Goal: Contribute content: Contribute content

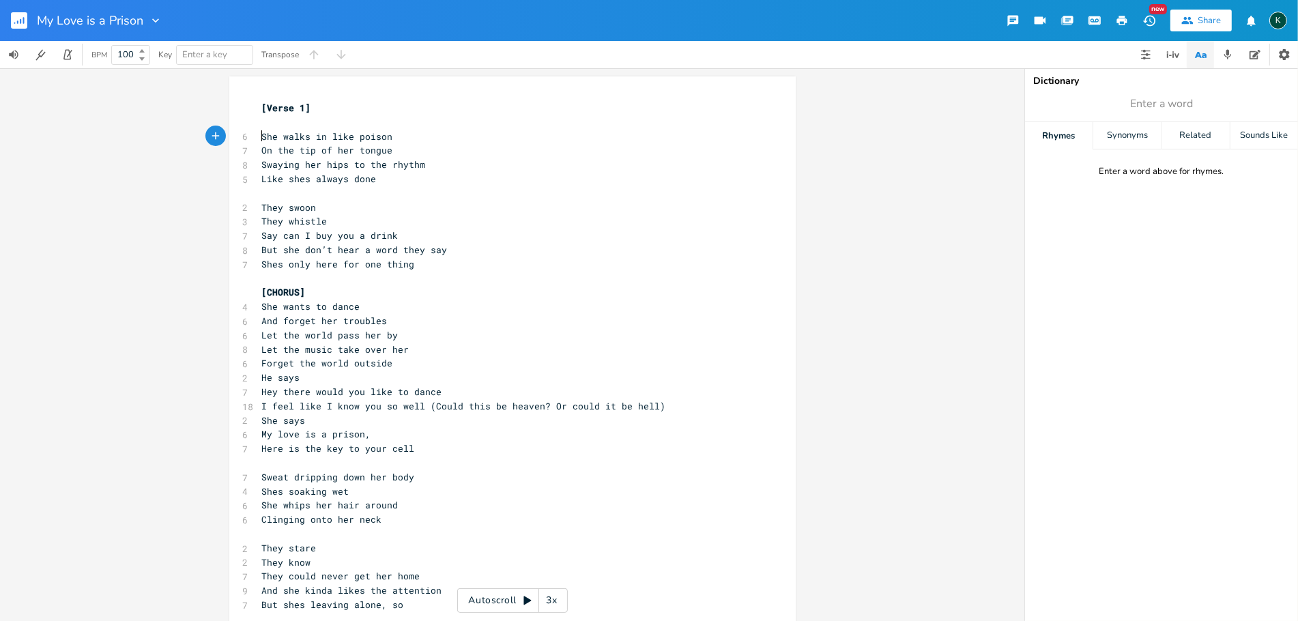
type textarea "She walks in like poison O"
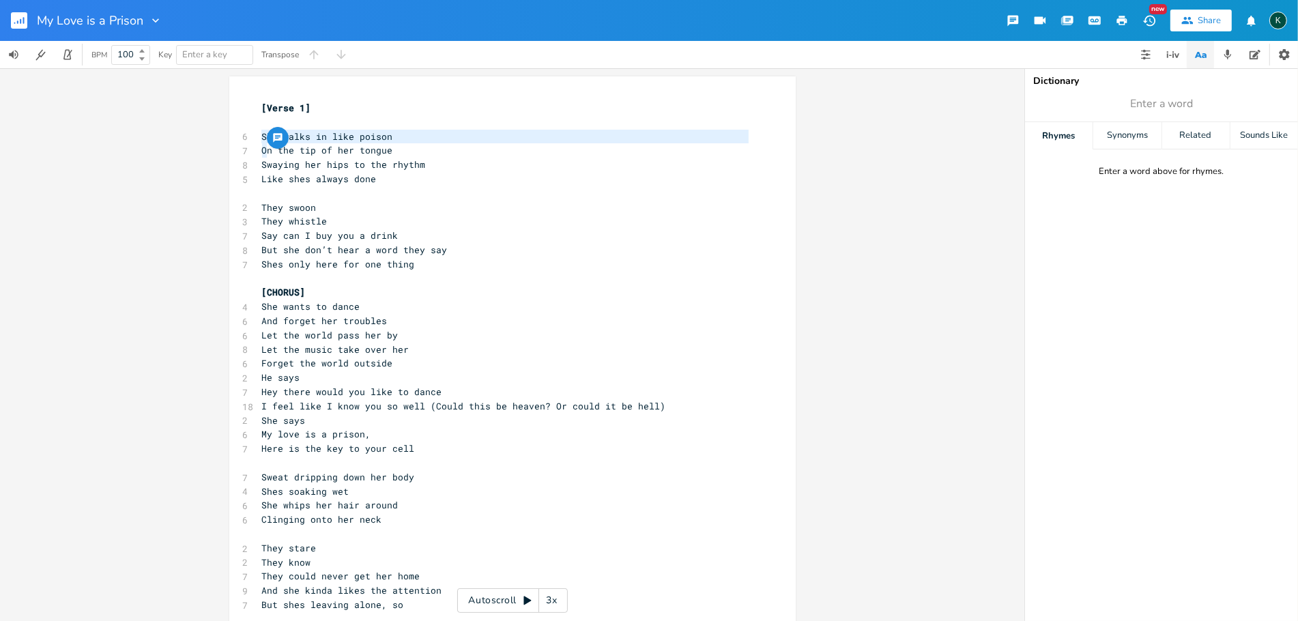
drag, startPoint x: 256, startPoint y: 130, endPoint x: 263, endPoint y: 145, distance: 16.5
click at [263, 145] on div "She walks in like poison O x [Verse 1] ​ 6 She walks in like poison 7 On the ti…" at bounding box center [512, 424] width 567 height 697
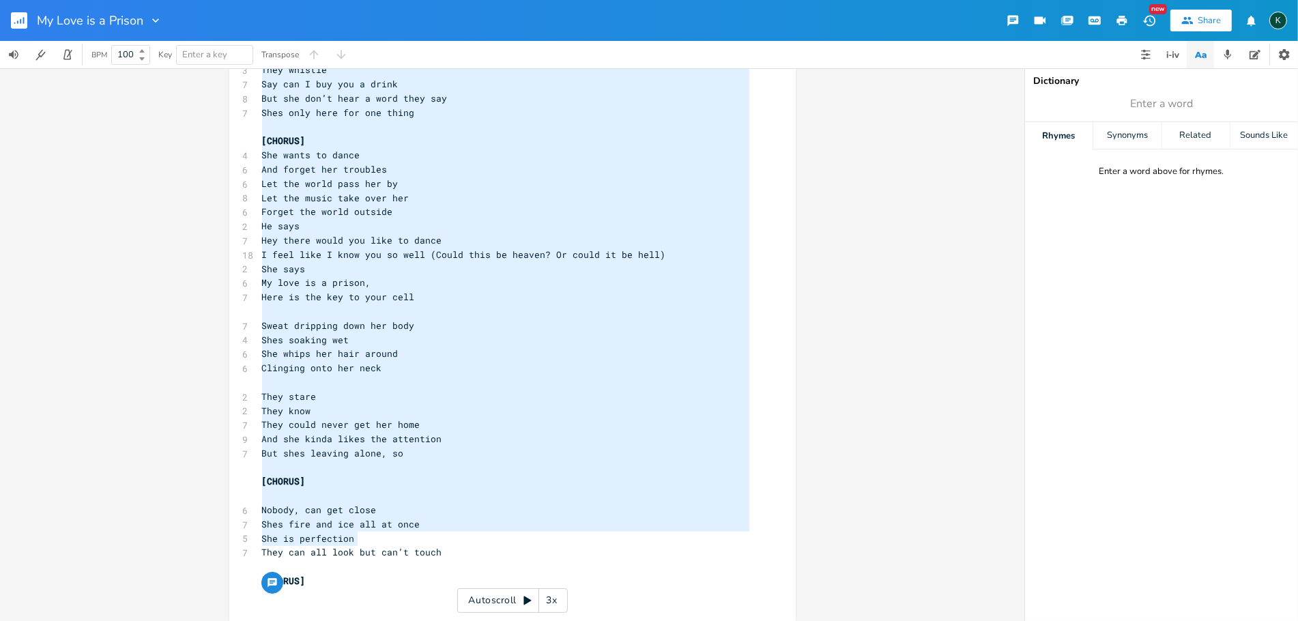
type textarea "[Verse 1] She walks in like poison On the tip of her tongue Swaying her hips to…"
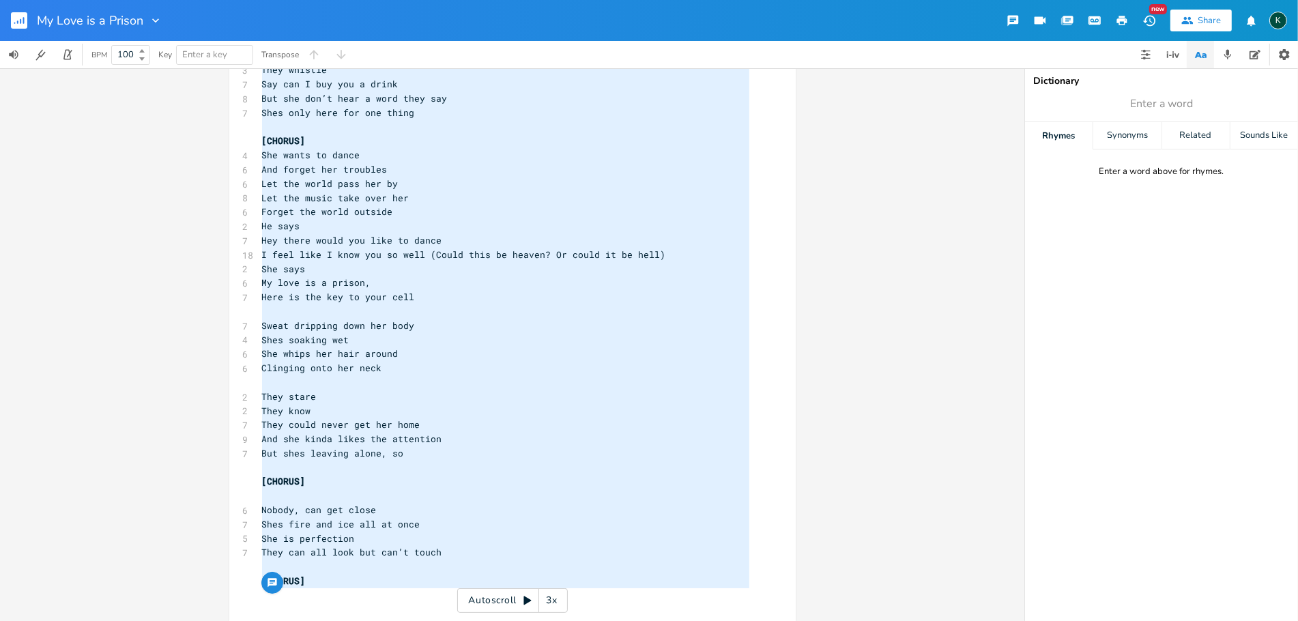
drag, startPoint x: 255, startPoint y: 102, endPoint x: 394, endPoint y: 499, distance: 420.3
click at [396, 610] on div "x [Verse 1] ​ 6 She walks in like poison 7 On the tip of her tongue 8 Swaying h…" at bounding box center [522, 286] width 527 height 679
click at [343, 267] on pre "She says" at bounding box center [505, 269] width 493 height 14
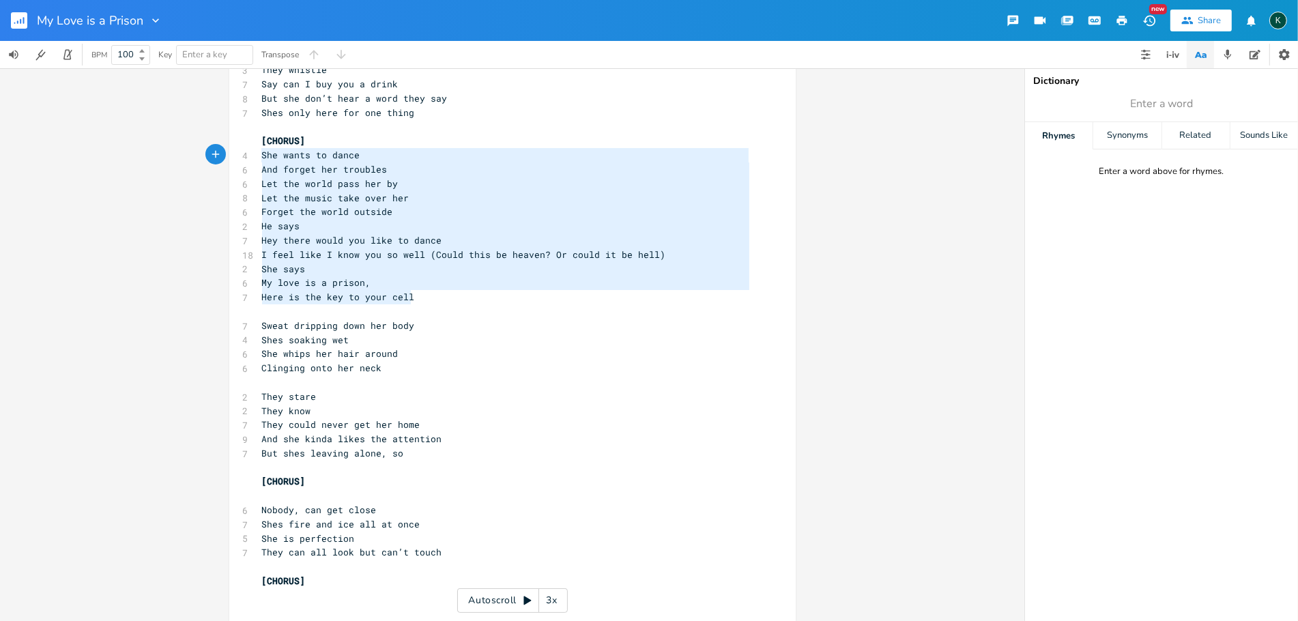
type textarea "[CHORUS] She wants to dance And forget her troubles Let the world pass her by L…"
drag, startPoint x: 448, startPoint y: 300, endPoint x: 190, endPoint y: 134, distance: 306.8
click at [190, 134] on div "[CHORUS] She wants to dance And forget her troubles Let the world pass her by L…" at bounding box center [512, 344] width 1025 height 553
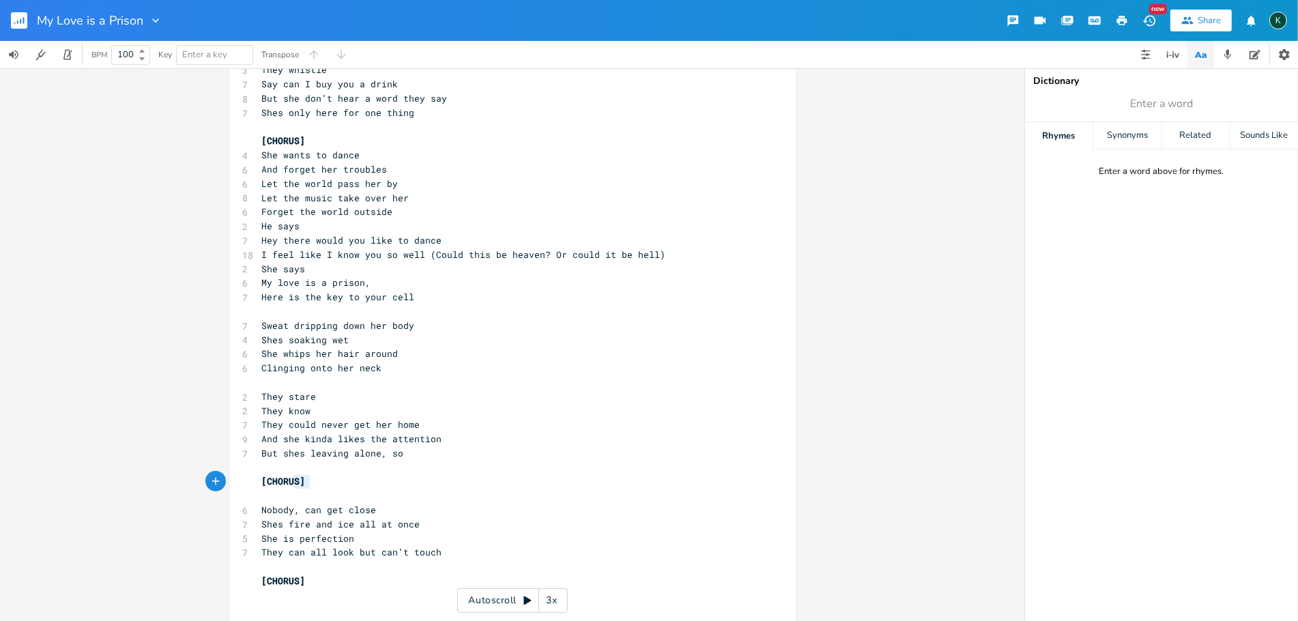
type textarea "[CHORUS]"
drag, startPoint x: 311, startPoint y: 479, endPoint x: 224, endPoint y: 472, distance: 87.7
click at [205, 470] on div "[CHORUS] x [Verse 1] ​ 6 She walks in like poison 7 On the tip of her tongue 8 …" at bounding box center [512, 344] width 1025 height 553
paste textarea
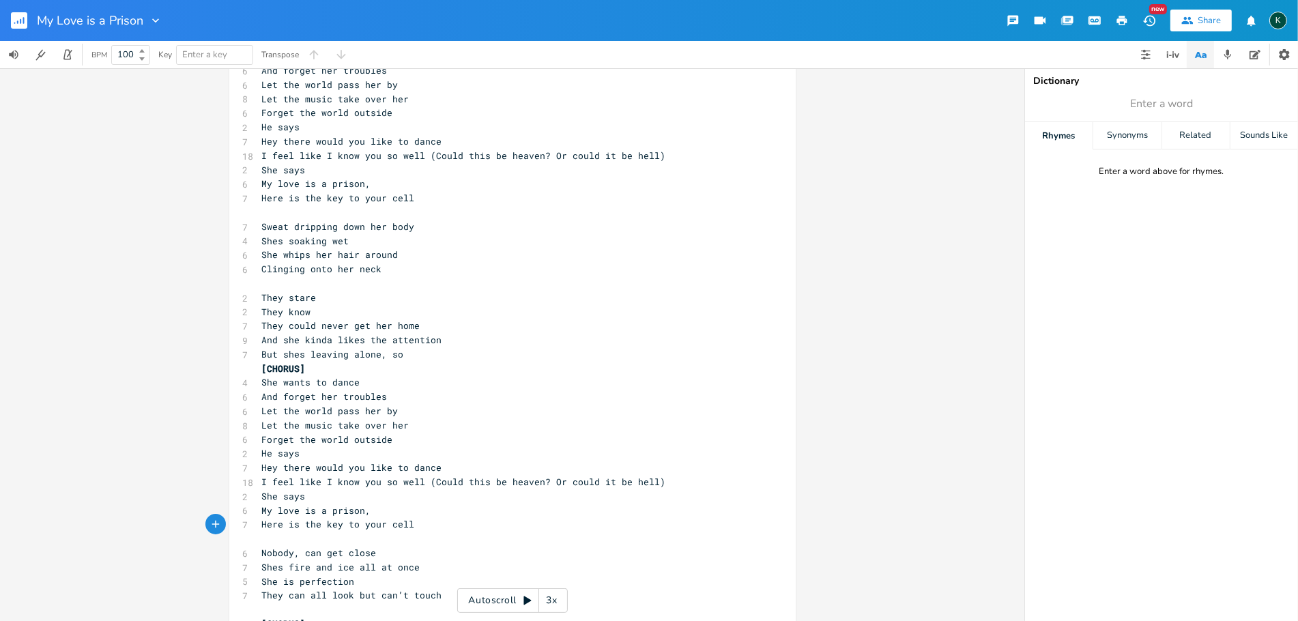
scroll to position [302, 0]
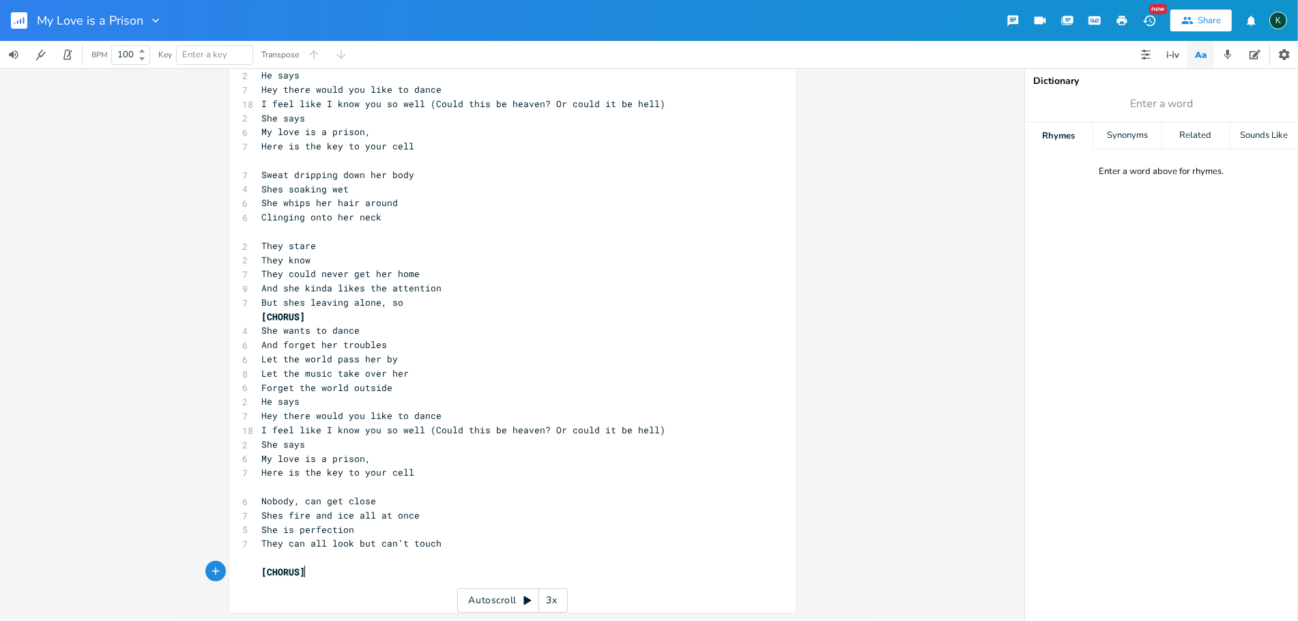
type textarea "[CHORUS]"
drag, startPoint x: 340, startPoint y: 570, endPoint x: 167, endPoint y: 563, distance: 173.5
click at [169, 567] on div "[CHORUS] x [Verse 1] ​ 6 She walks in like poison 7 On the tip of her tongue 8 …" at bounding box center [512, 344] width 1025 height 553
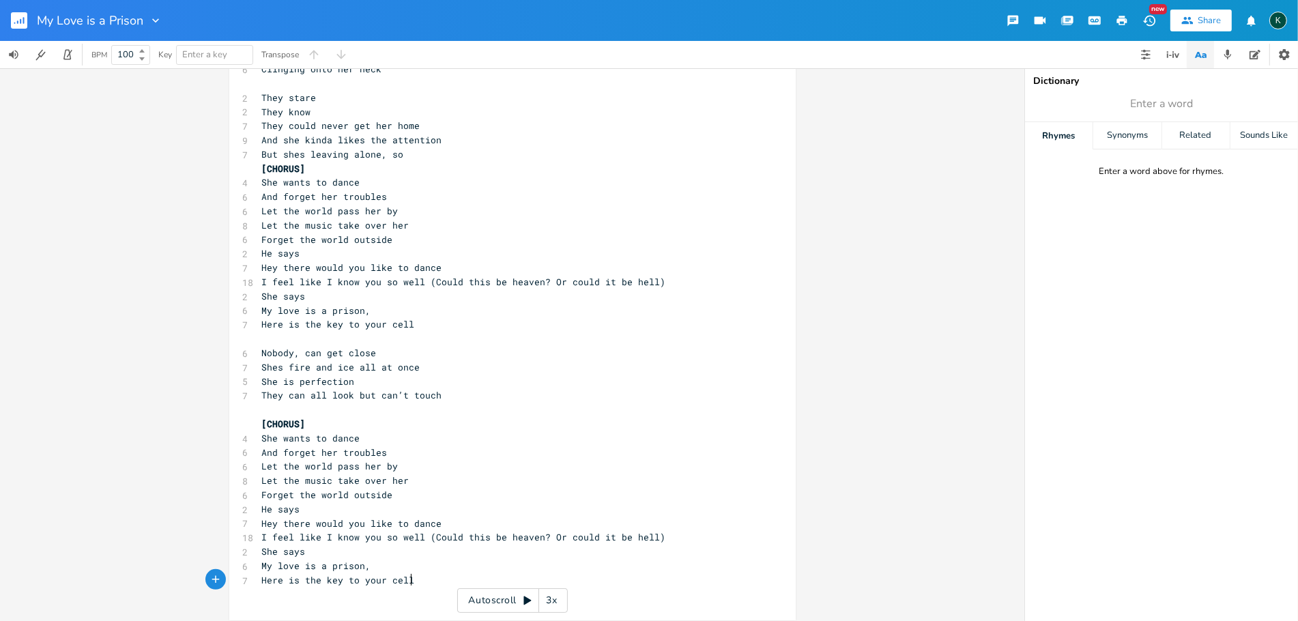
click at [253, 169] on div "[CHORUS] x [Verse 1] ​ 6 She walks in like poison 7 On the tip of her tongue 8 …" at bounding box center [512, 123] width 567 height 995
click at [259, 167] on pre "[CHORUS]" at bounding box center [505, 169] width 493 height 14
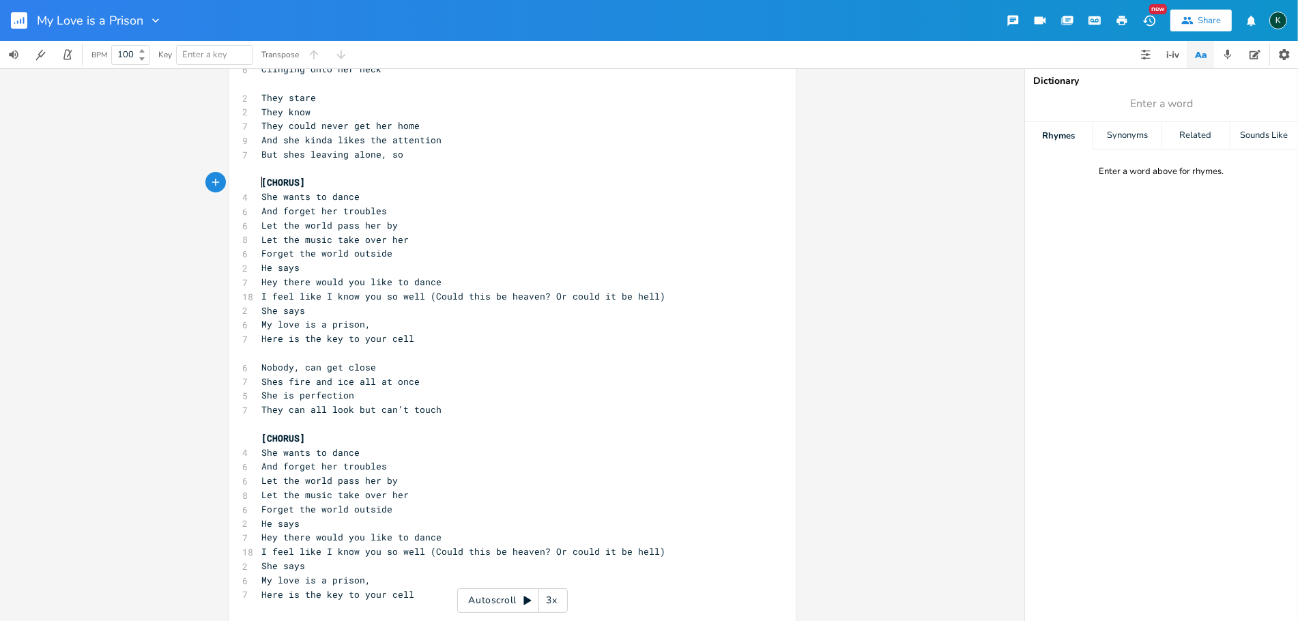
type textarea "[Lorem 6] Ips dolor si amet consec Ad eli sed do eiu tempor Incidid utl etdo ma…"
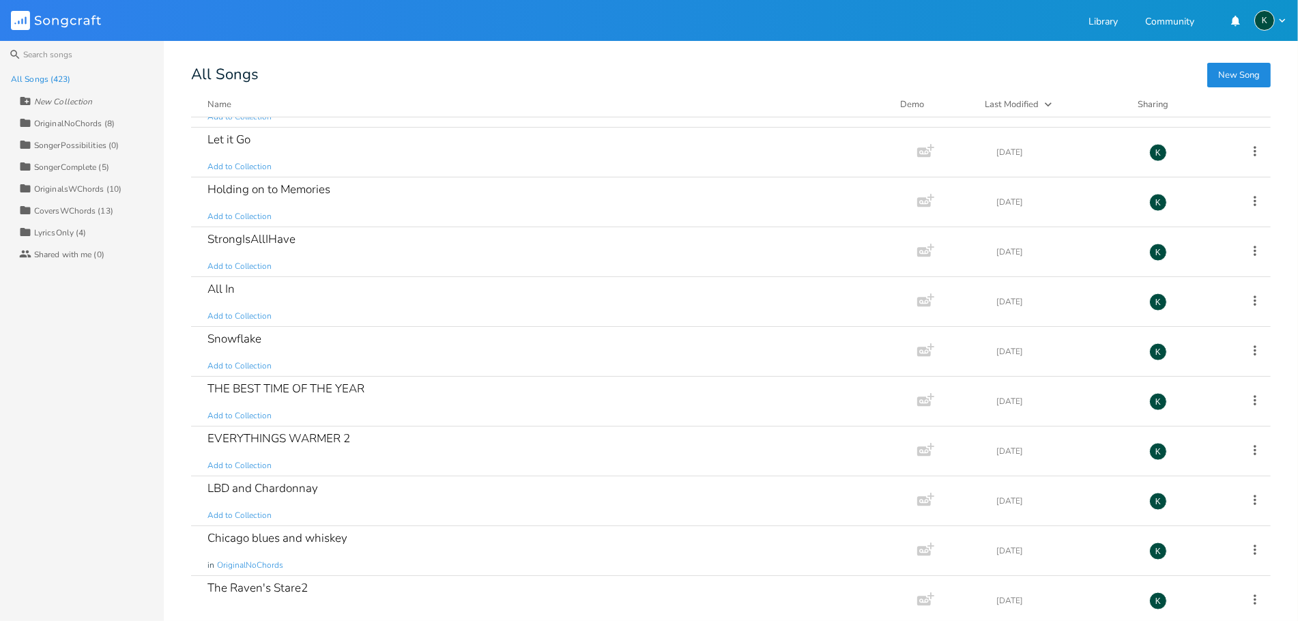
scroll to position [19706, 0]
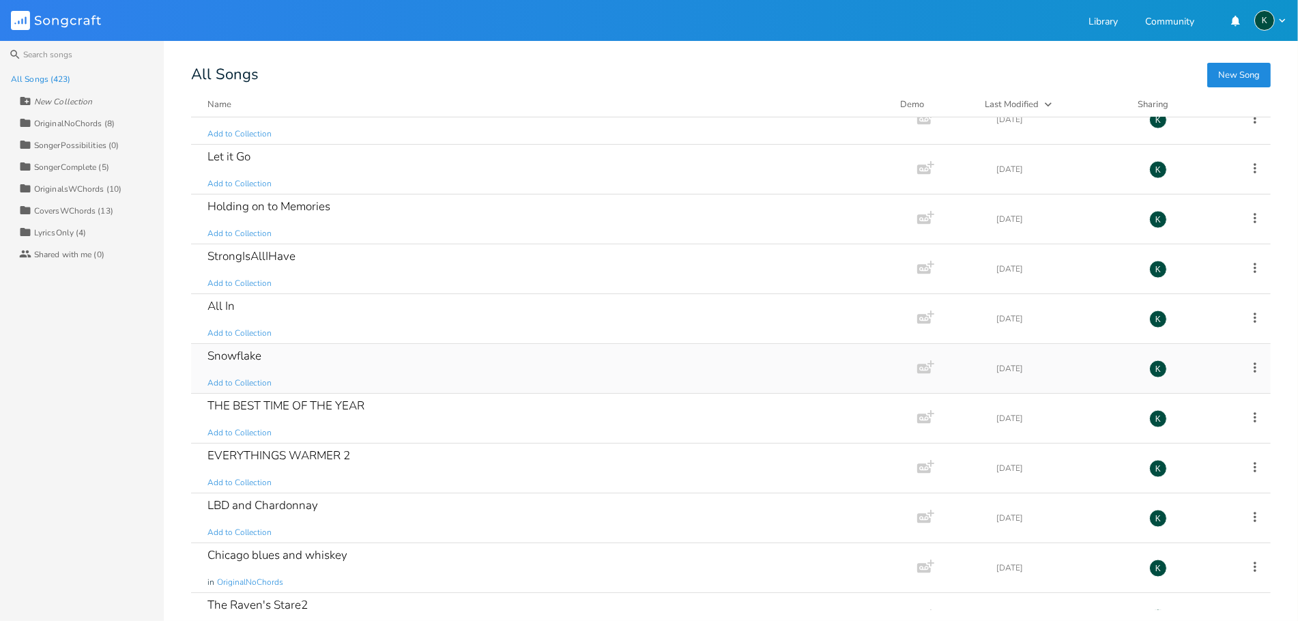
click at [229, 362] on div "Snowflake" at bounding box center [235, 356] width 54 height 12
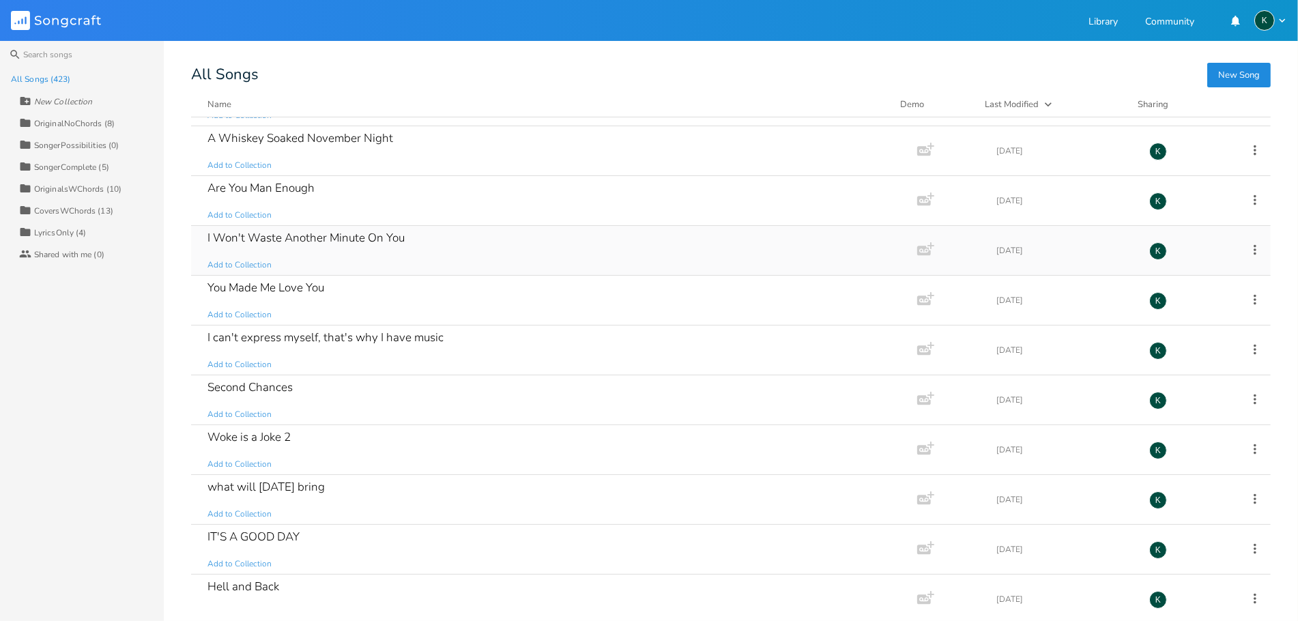
scroll to position [11443, 0]
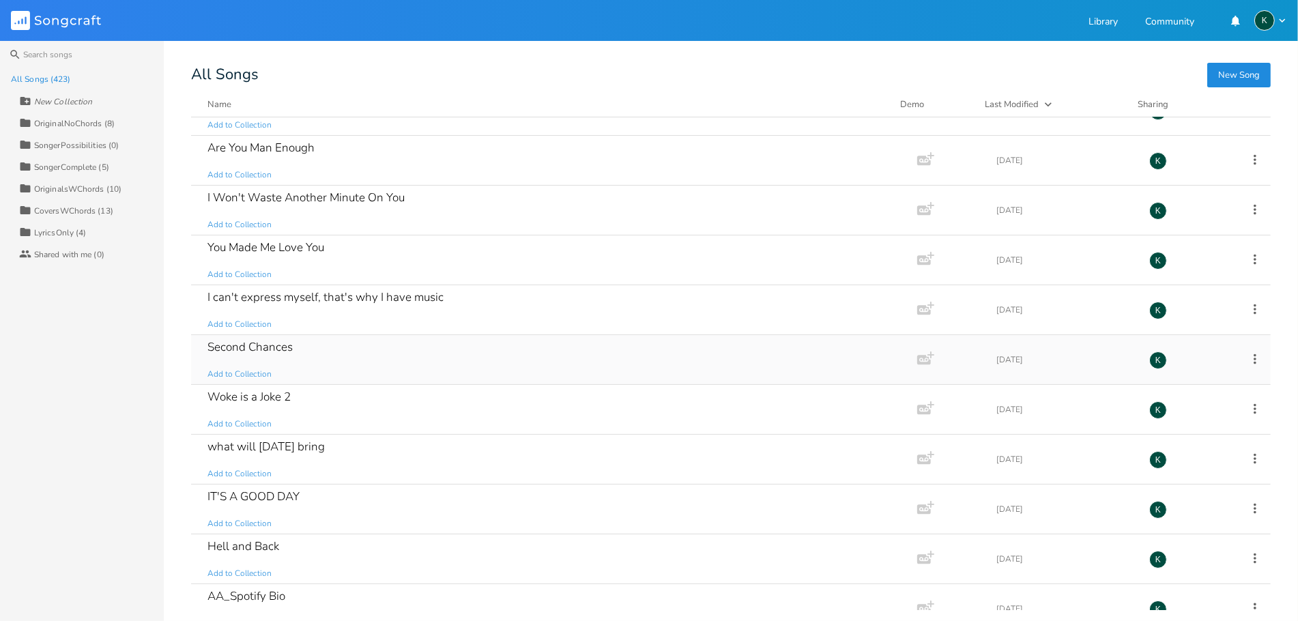
click at [232, 353] on div "Second Chances" at bounding box center [250, 347] width 85 height 12
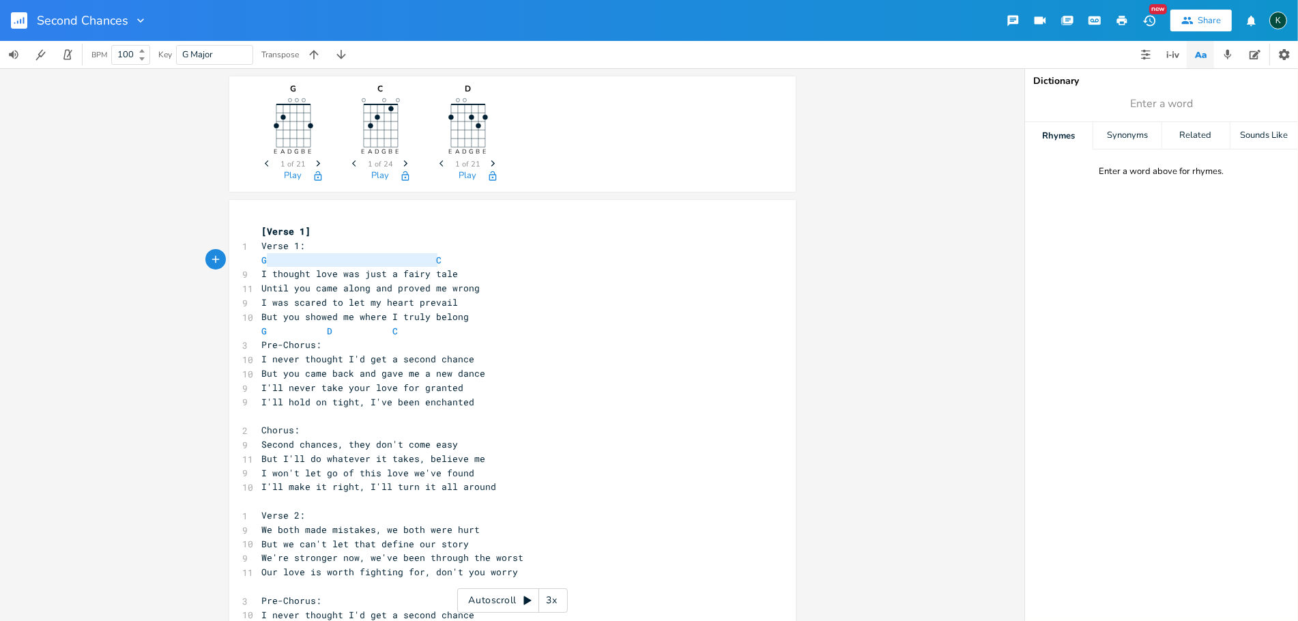
type textarea "G C"
drag, startPoint x: 451, startPoint y: 261, endPoint x: 240, endPoint y: 259, distance: 210.9
click at [240, 259] on div "G C x [Verse 1] 1 Verse 1: G C 9 I thought love was just a fairy tale 11 Until …" at bounding box center [512, 619] width 567 height 839
click at [14, 16] on rect "button" at bounding box center [19, 20] width 16 height 16
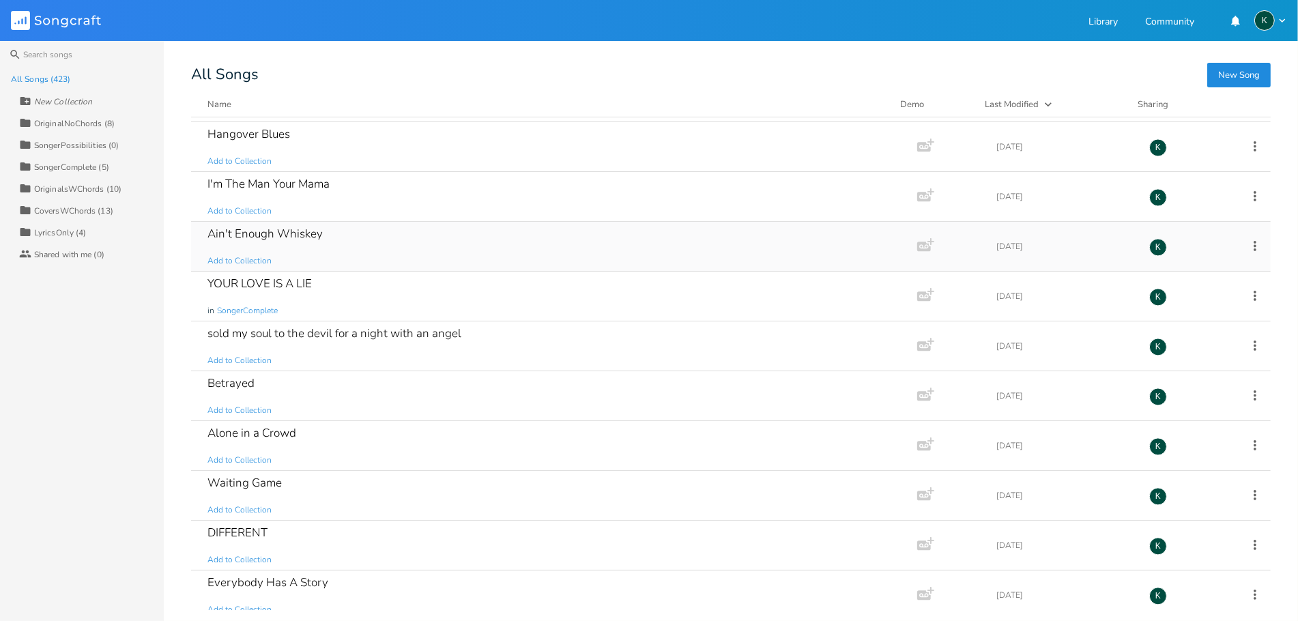
scroll to position [3185, 0]
click at [1238, 72] on button "New Song" at bounding box center [1239, 75] width 63 height 25
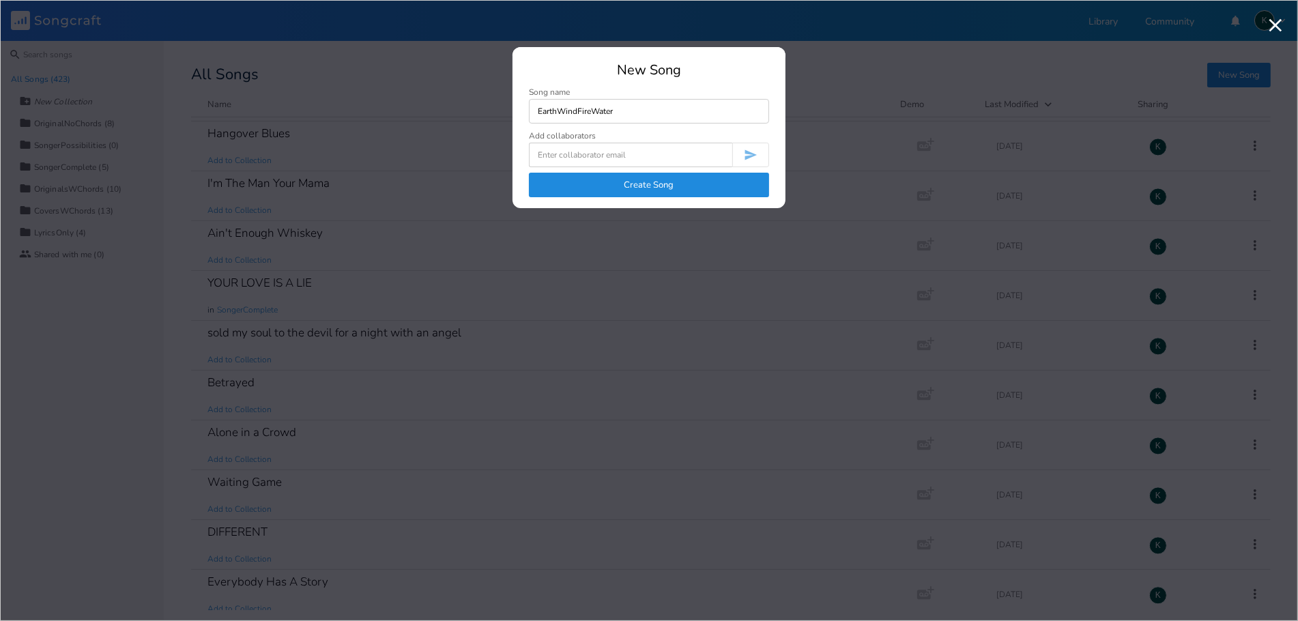
type input "EarthWindFireWater"
paste input "[Verse] Feet on the ground it hums below Whispers of roots that grow and grow S…"
type input "[Verse] Feet on the ground it hums below Whispers of roots that grow and grow S…"
click at [573, 181] on button "Create Song" at bounding box center [649, 185] width 240 height 25
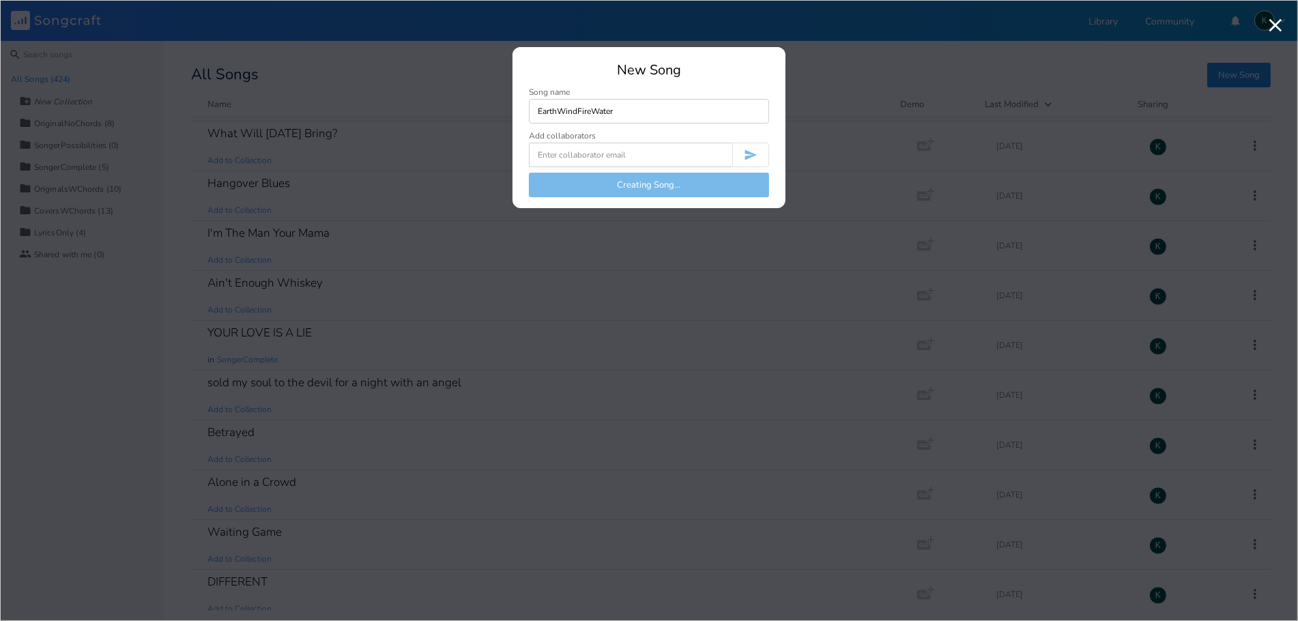
scroll to position [3236, 0]
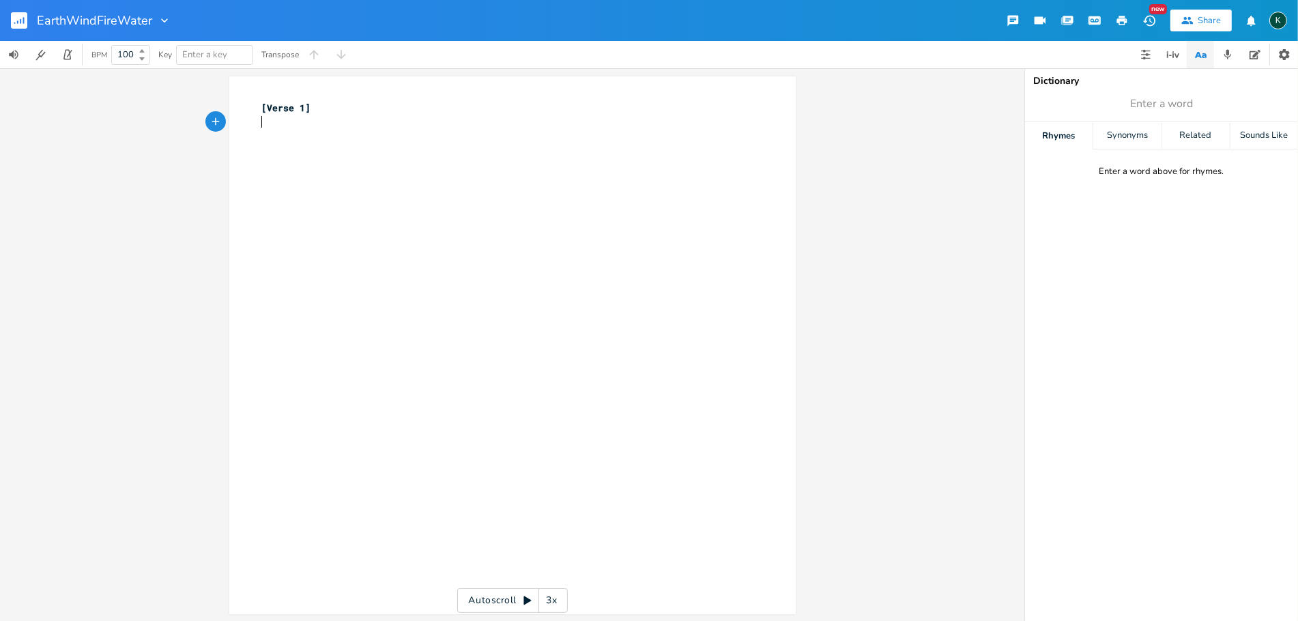
type textarea "[Verse 1]"
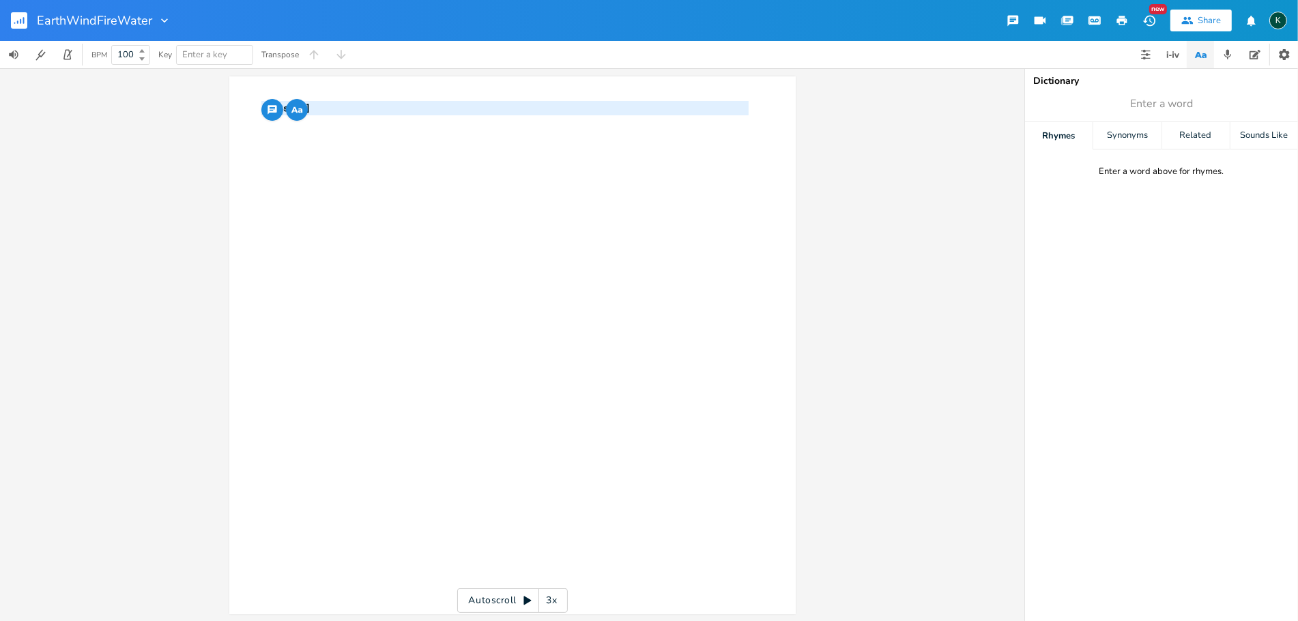
drag, startPoint x: 420, startPoint y: 118, endPoint x: 188, endPoint y: 106, distance: 231.7
click at [188, 106] on div "[Verse 1] x [Verse 1] ​ Autoscroll 3x" at bounding box center [512, 344] width 1025 height 553
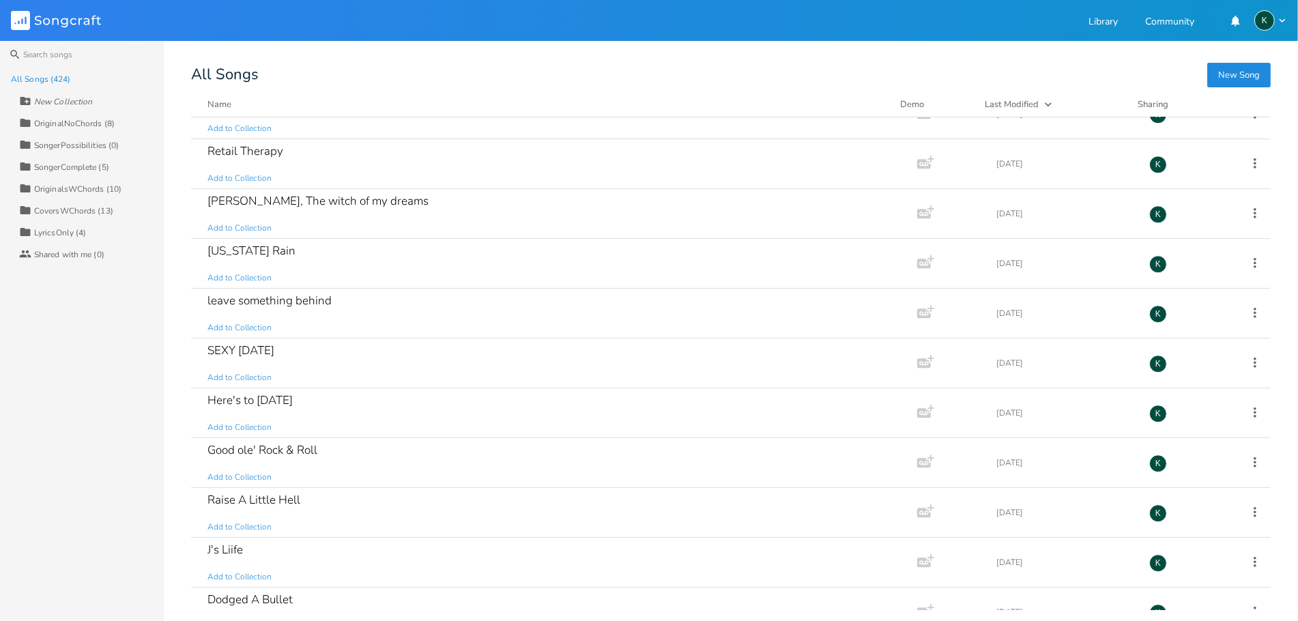
scroll to position [4019, 0]
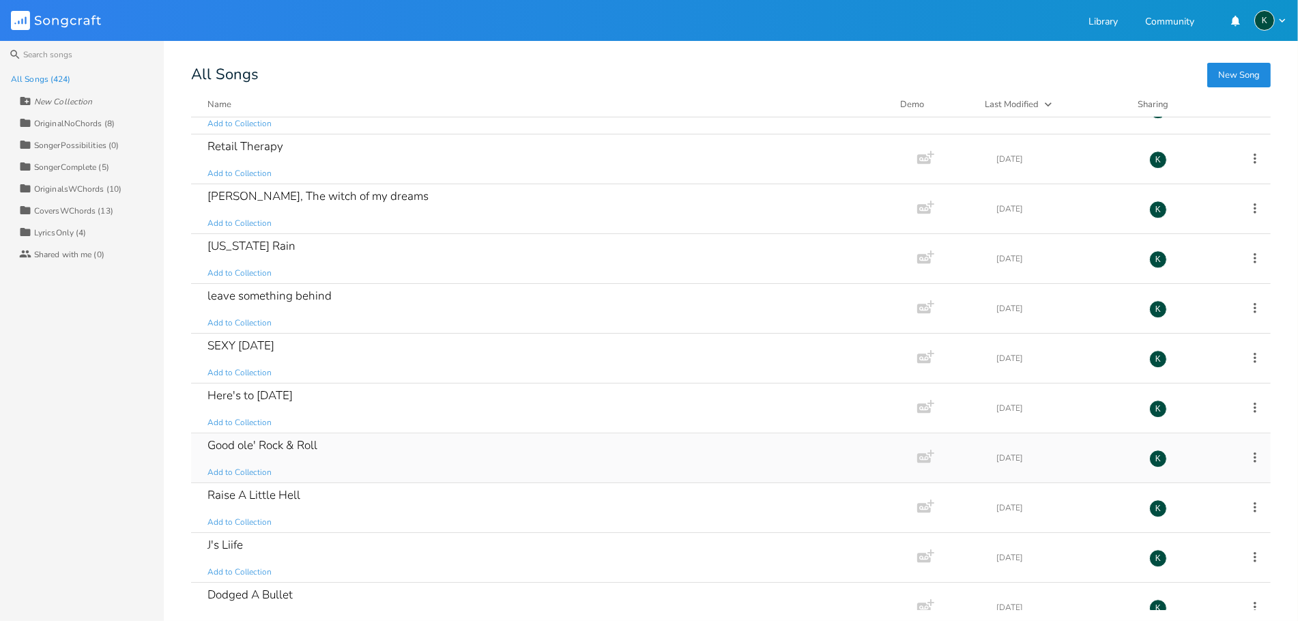
click at [308, 451] on div "Good ole' Rock & Roll" at bounding box center [263, 446] width 110 height 12
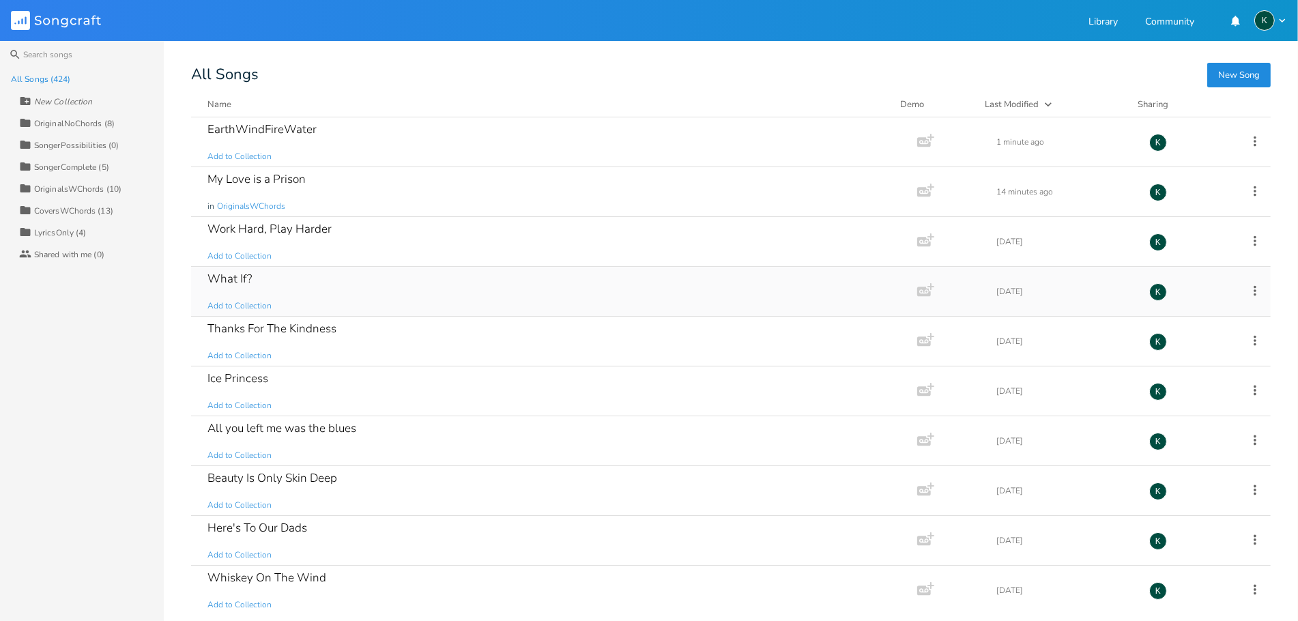
scroll to position [2260, 0]
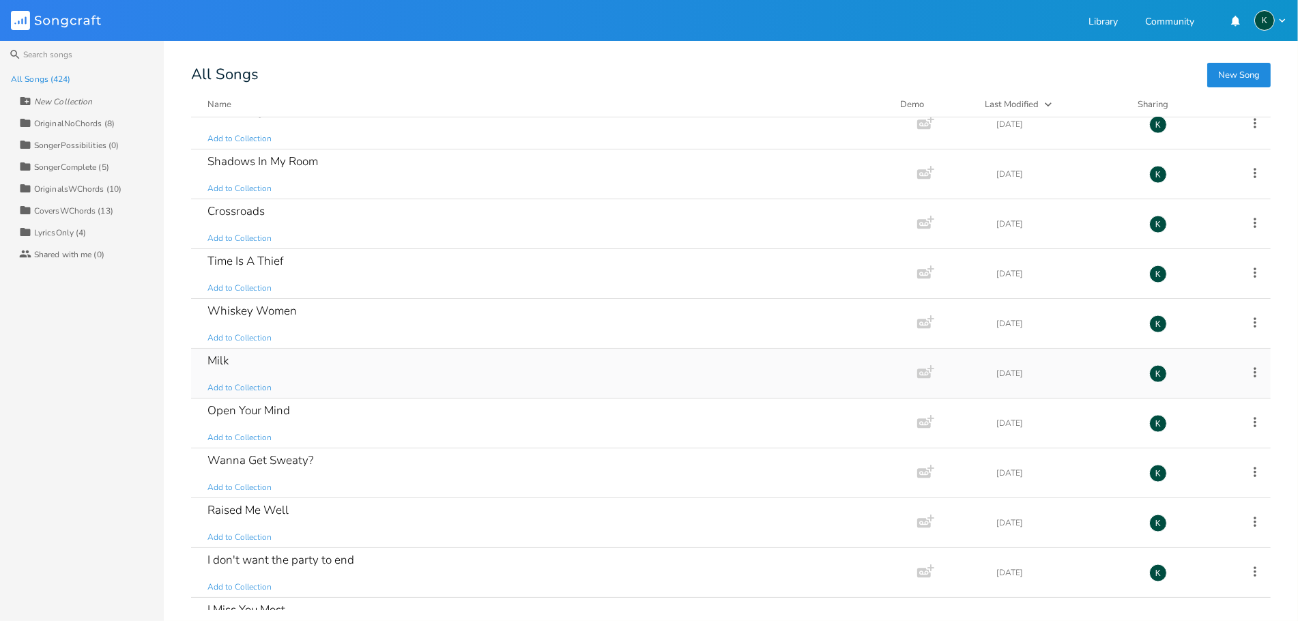
click at [218, 360] on div "Milk" at bounding box center [218, 361] width 21 height 12
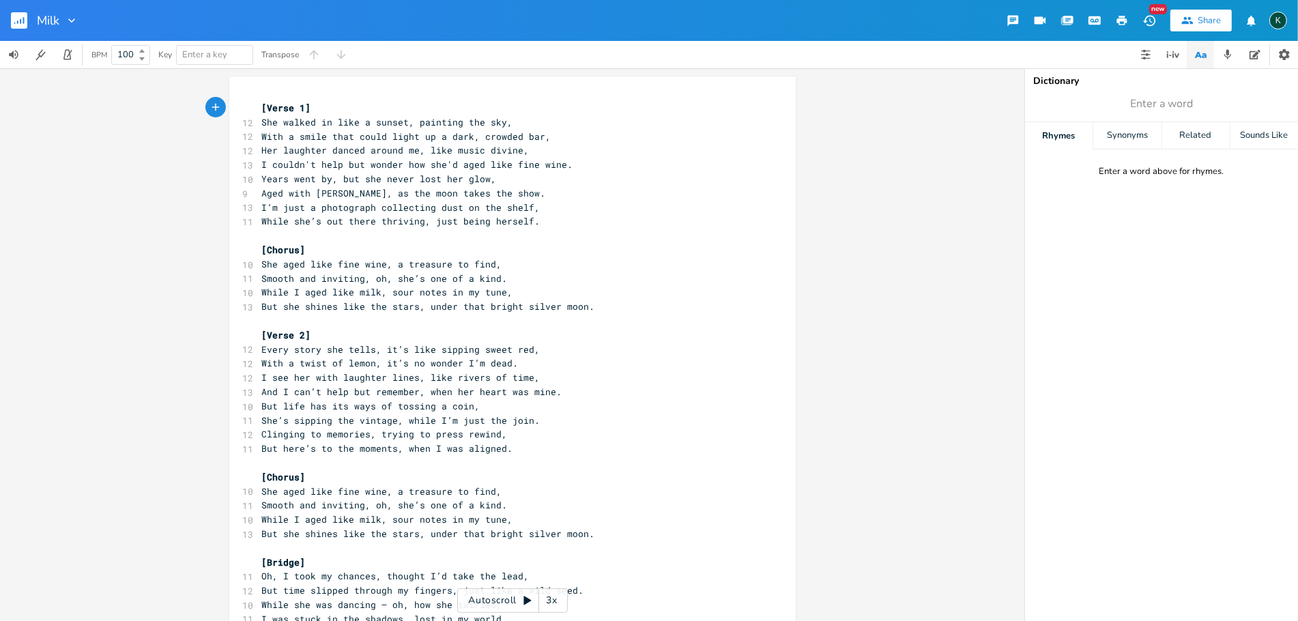
click at [259, 106] on pre "[Verse 1]" at bounding box center [505, 108] width 493 height 14
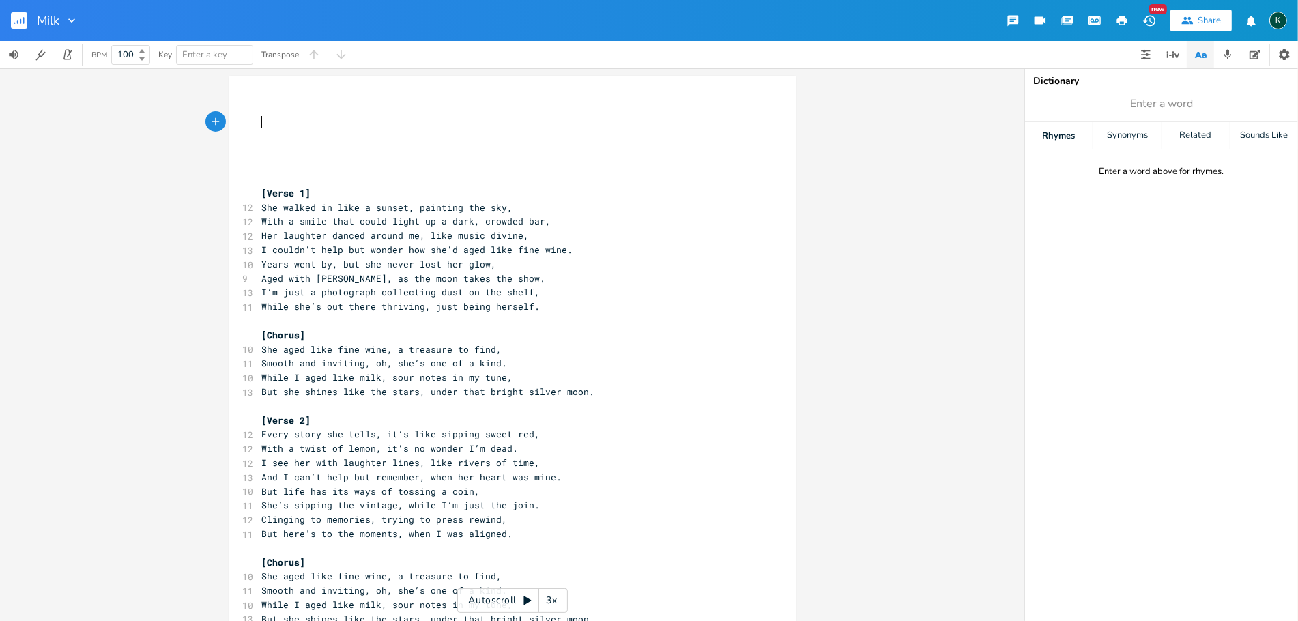
click at [260, 119] on pre "​" at bounding box center [505, 122] width 493 height 14
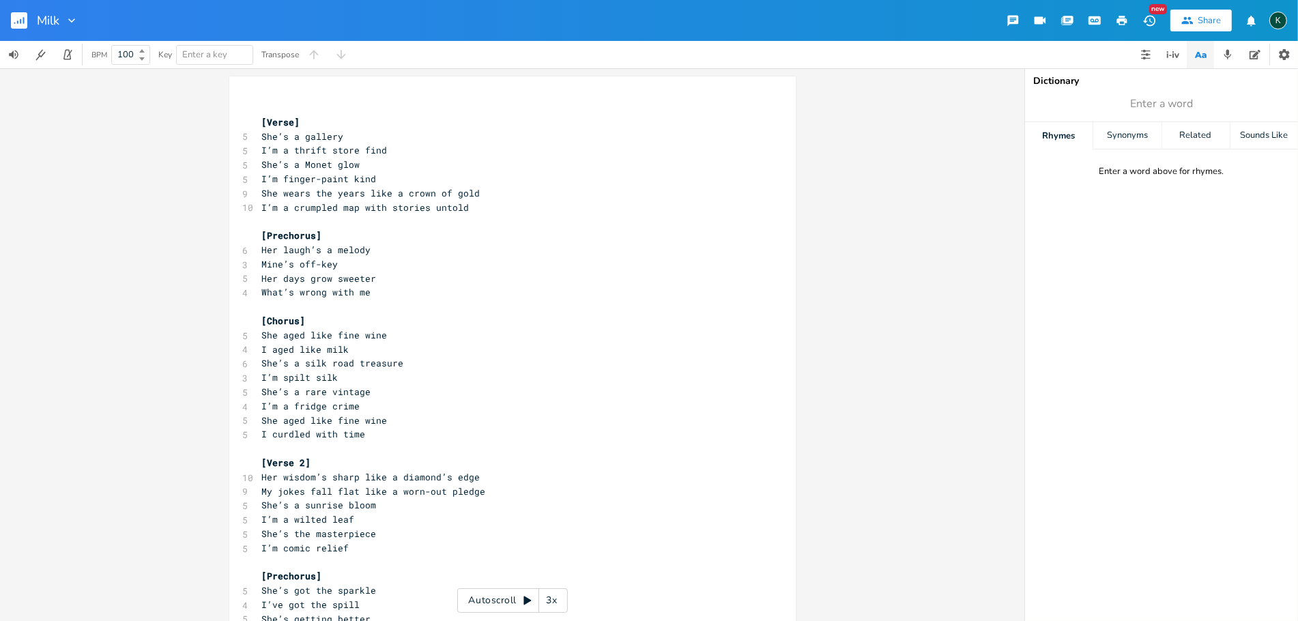
click at [21, 16] on rect "button" at bounding box center [19, 20] width 16 height 16
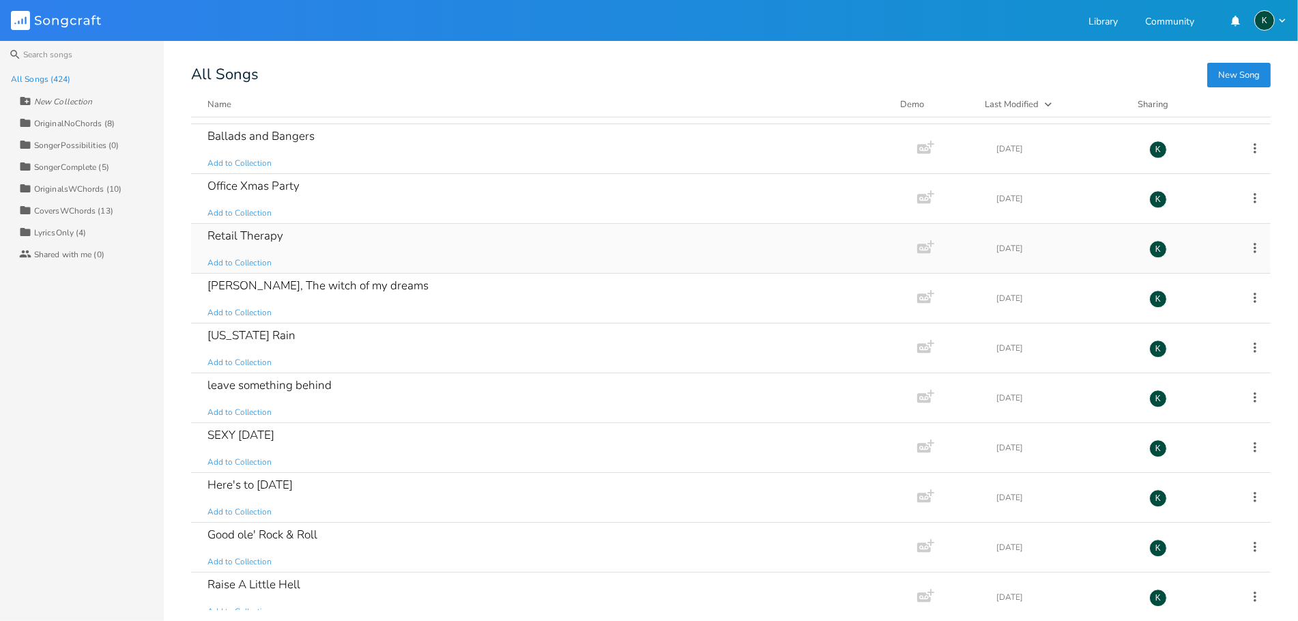
scroll to position [3944, 0]
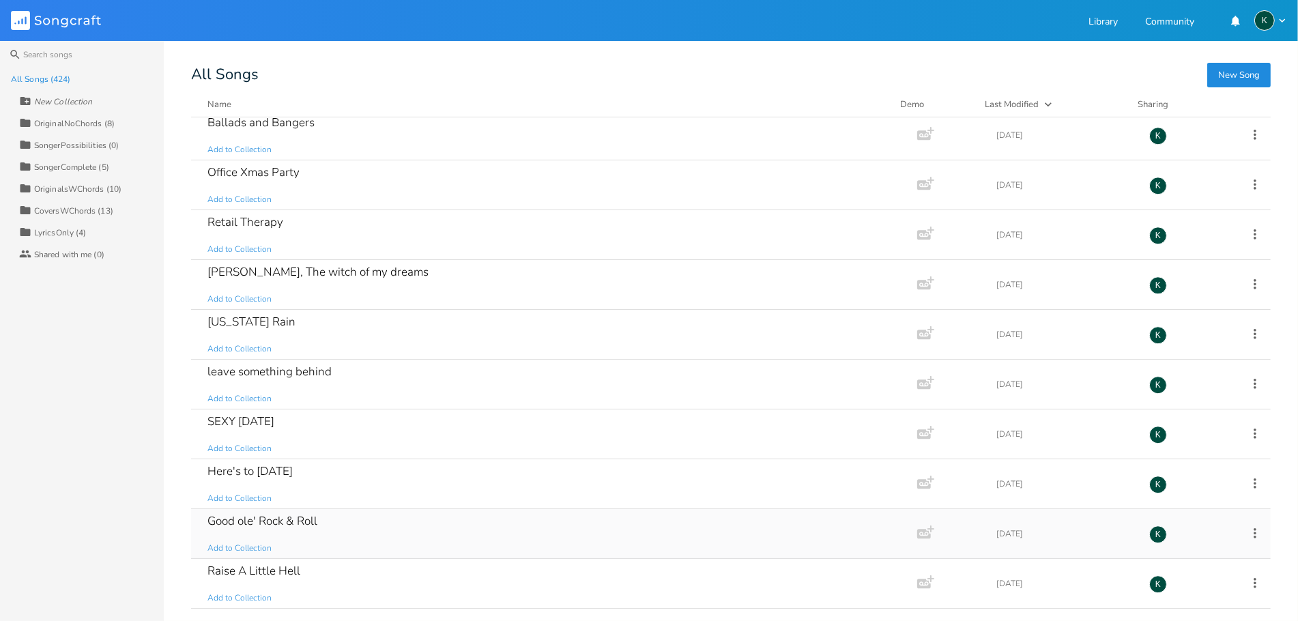
click at [270, 527] on div "Good ole' Rock & Roll" at bounding box center [263, 521] width 110 height 12
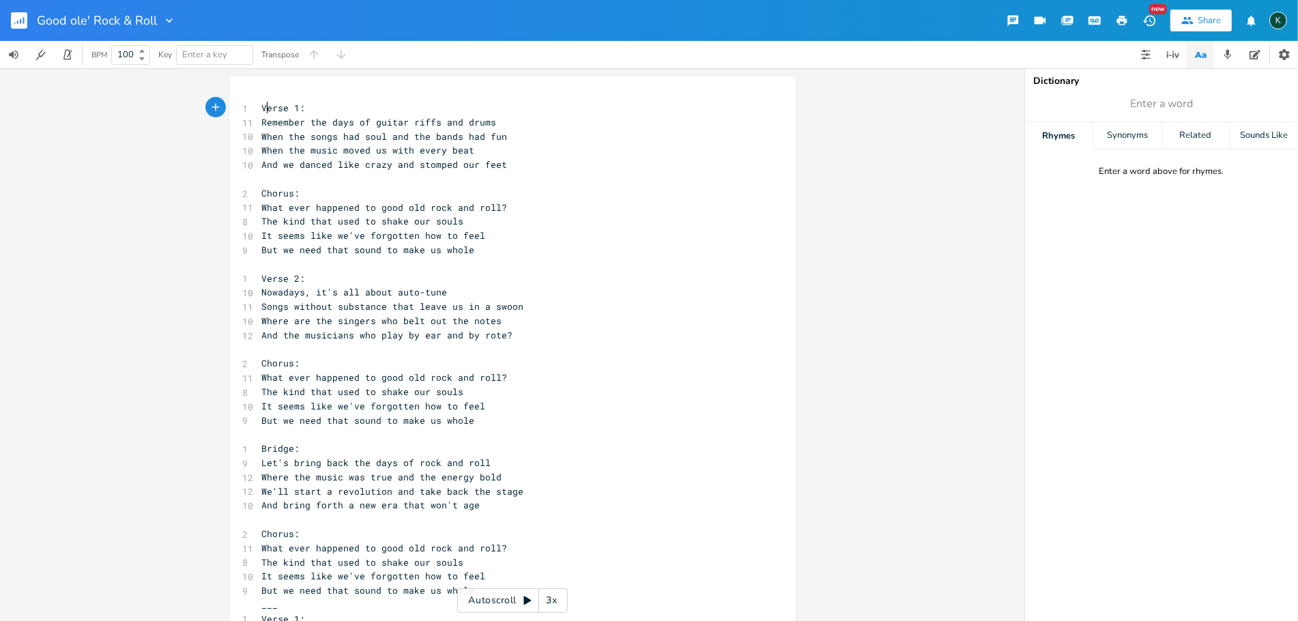
click at [262, 104] on span "Verse 1:" at bounding box center [284, 108] width 44 height 12
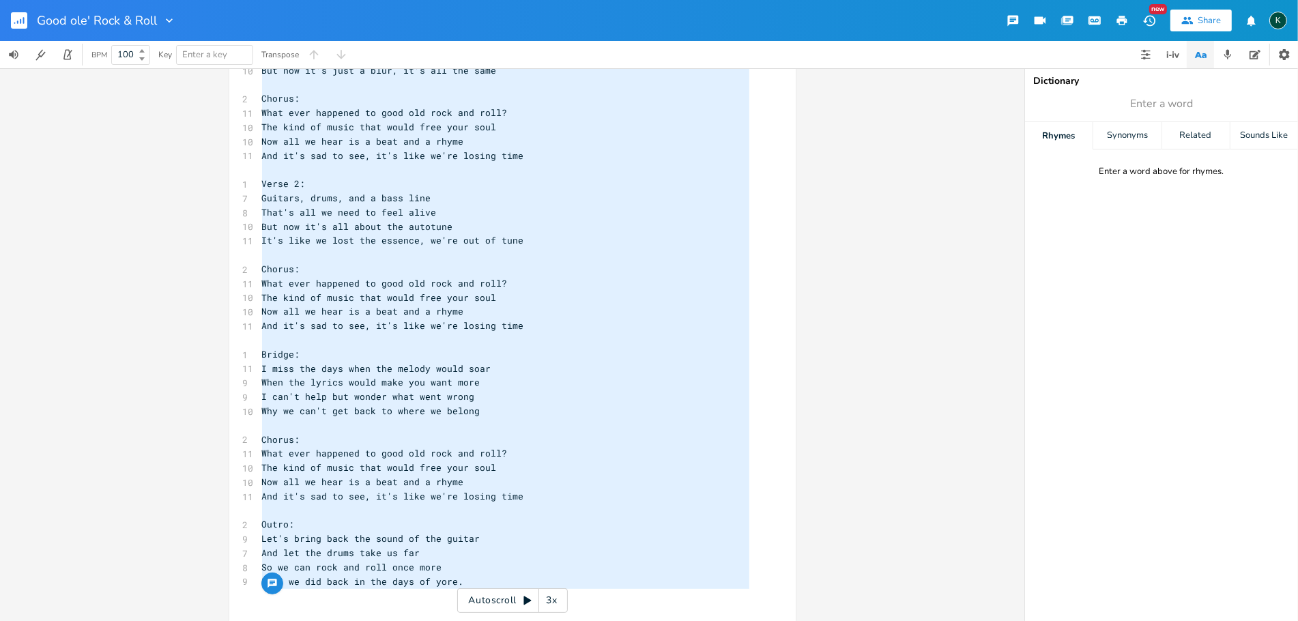
drag, startPoint x: 257, startPoint y: 105, endPoint x: 633, endPoint y: 639, distance: 653.0
click at [633, 621] on html "Good ole' Rock & Roll New Share K BPM 100 Key Enter a key Transpose x 1 Verse 1…" at bounding box center [649, 310] width 1298 height 621
type textarea "Verse 1: Remember the days of guitar riffs and drums When the songs had soul an…"
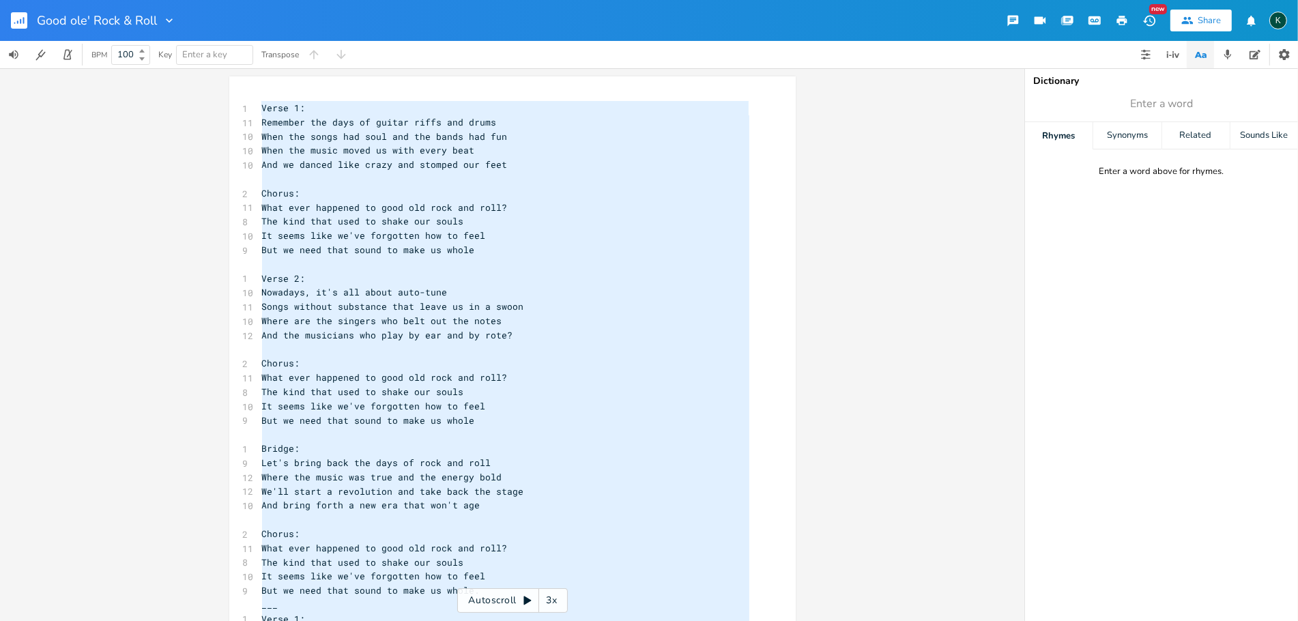
scroll to position [605, 0]
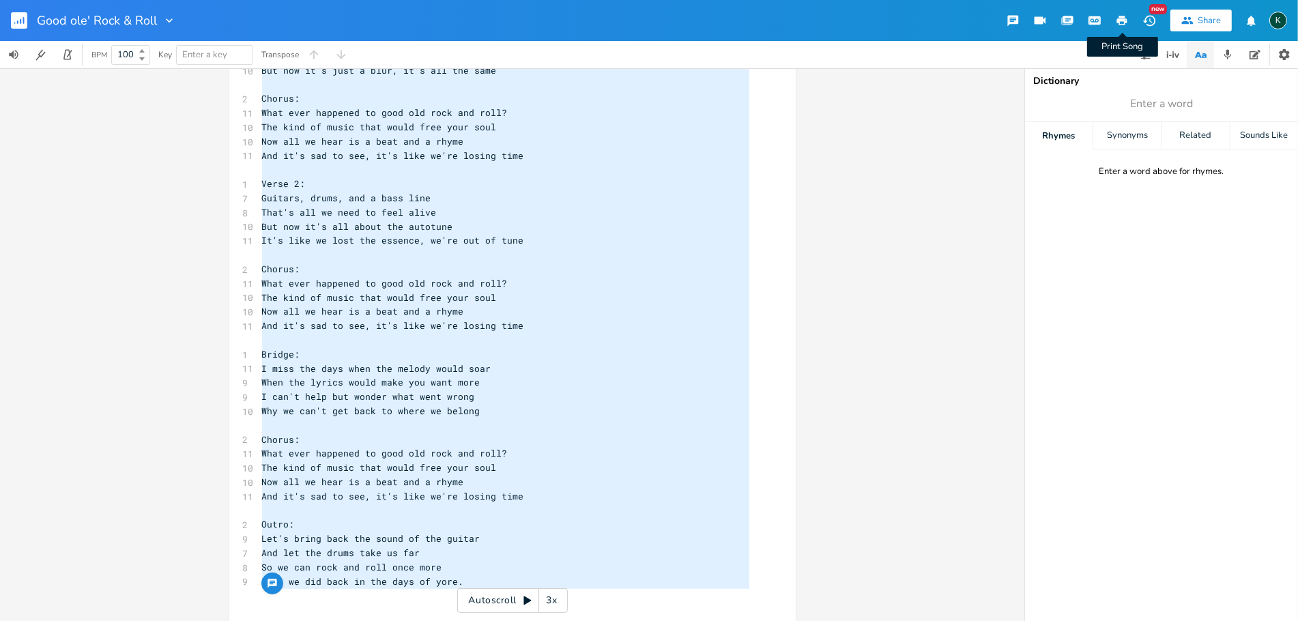
click at [1117, 19] on icon "button" at bounding box center [1122, 21] width 10 height 10
click at [20, 25] on rect "button" at bounding box center [19, 20] width 16 height 16
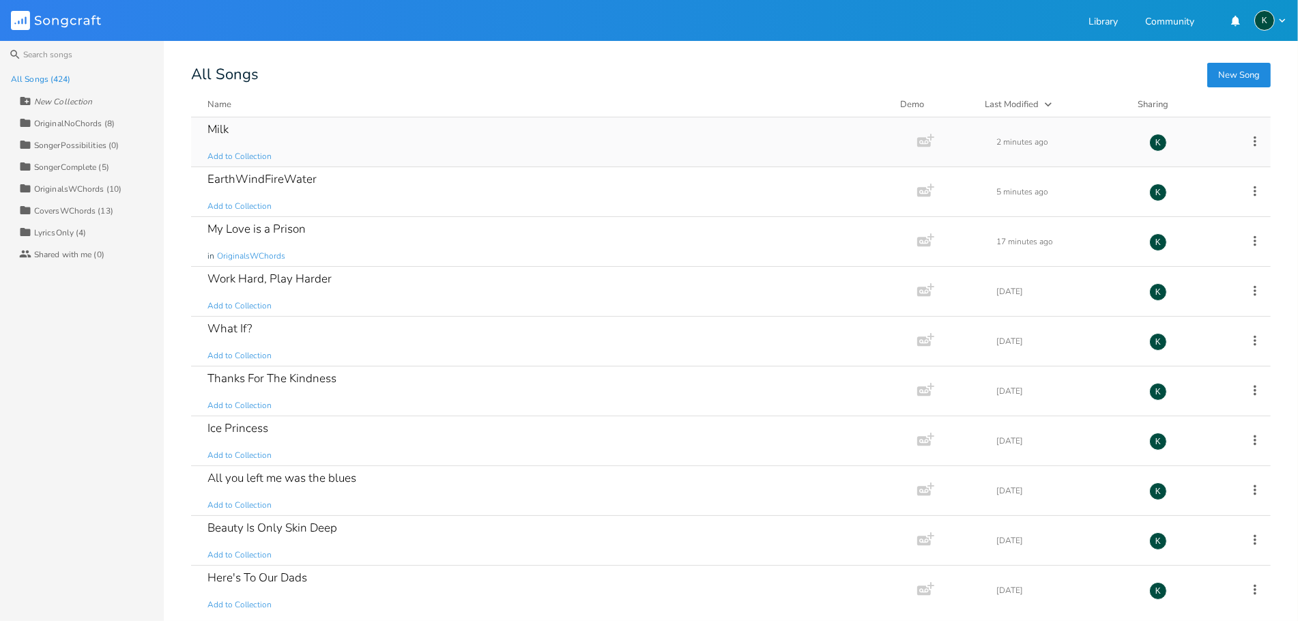
click at [214, 128] on div "Milk" at bounding box center [218, 130] width 21 height 12
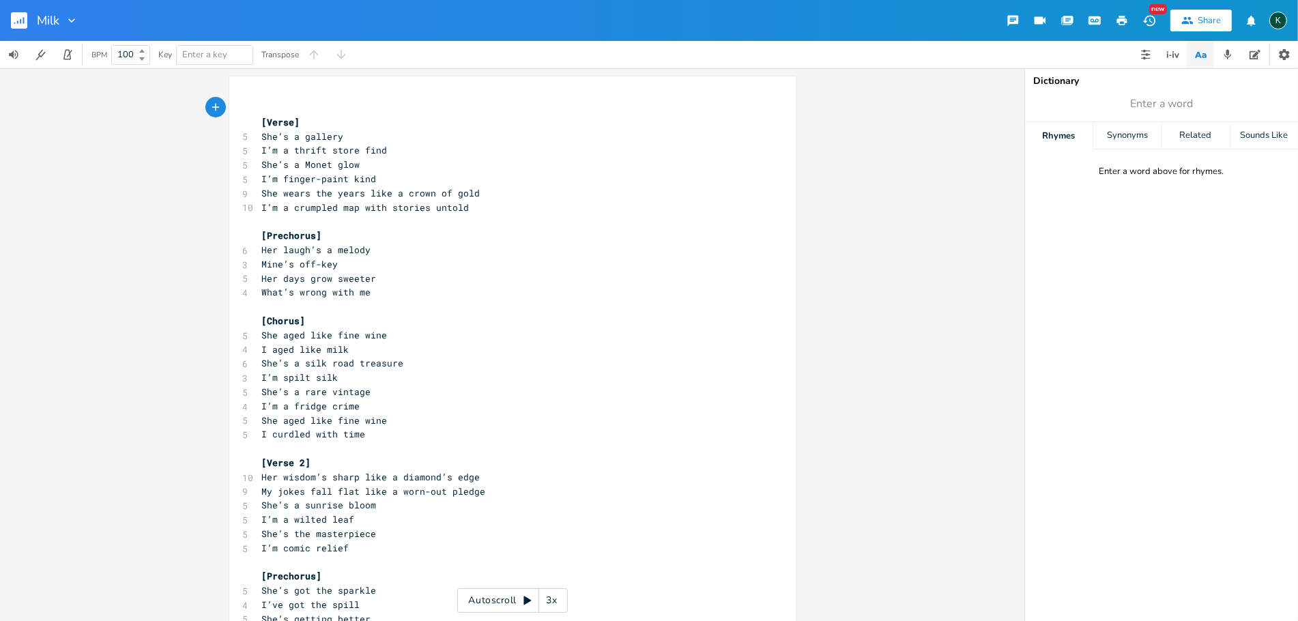
click at [1122, 19] on icon "button" at bounding box center [1122, 21] width 10 height 10
click at [22, 19] on rect "button" at bounding box center [19, 20] width 16 height 16
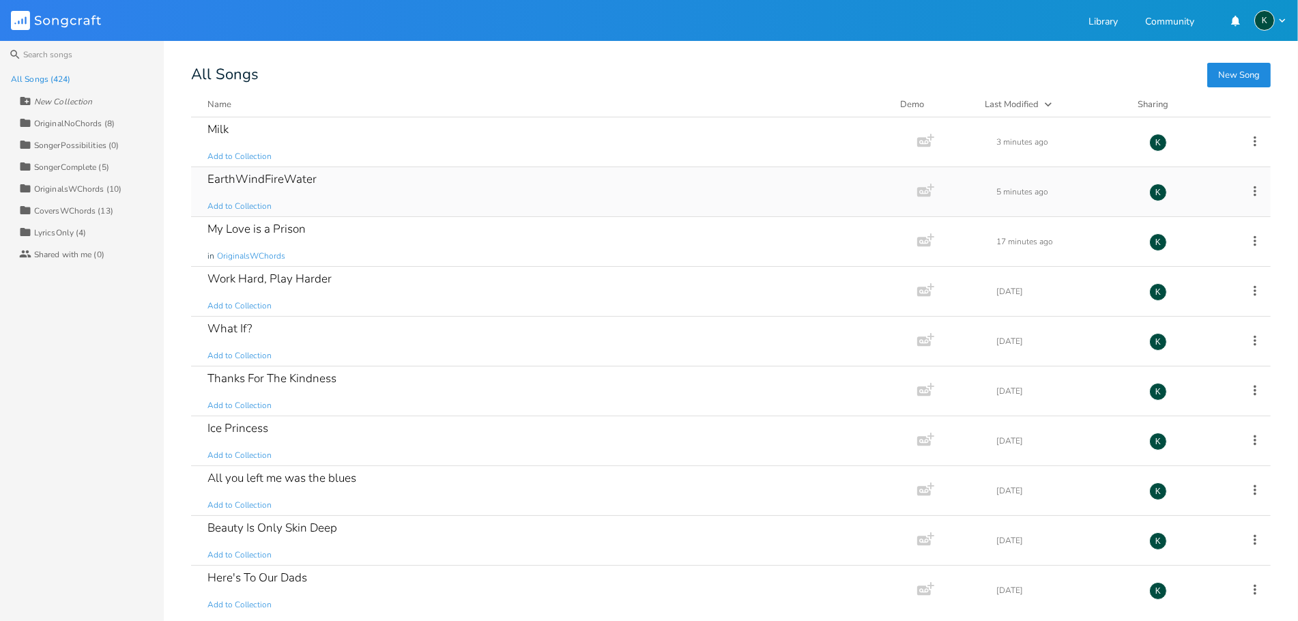
click at [261, 183] on div "EarthWindFireWater" at bounding box center [262, 179] width 109 height 12
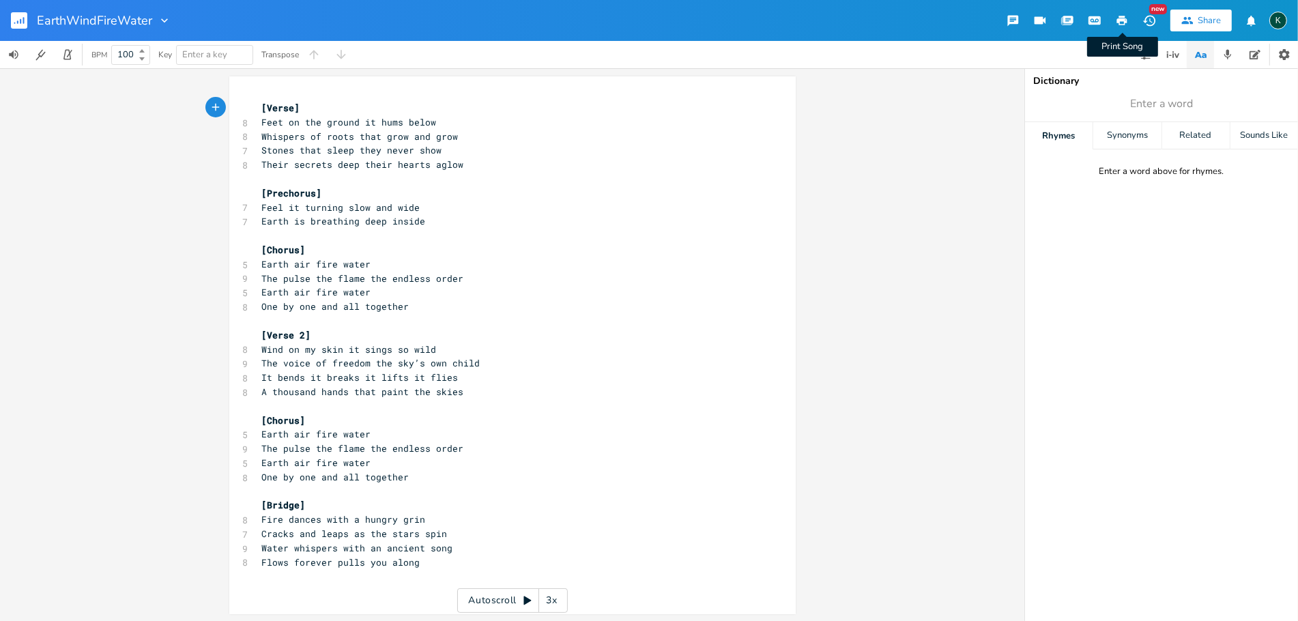
click at [1124, 16] on icon "button" at bounding box center [1122, 21] width 10 height 10
